Goal: Find specific page/section: Find specific page/section

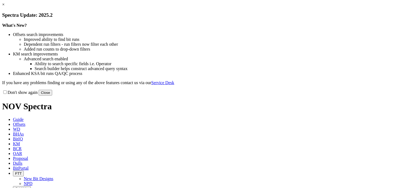
click at [317, 95] on div "Don't show again Close" at bounding box center [207, 92] width 411 height 6
click at [5, 7] on link "×" at bounding box center [3, 4] width 2 height 5
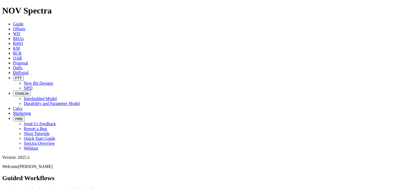
click at [25, 26] on span "Offsets" at bounding box center [19, 28] width 12 height 5
